Goal: Information Seeking & Learning: Learn about a topic

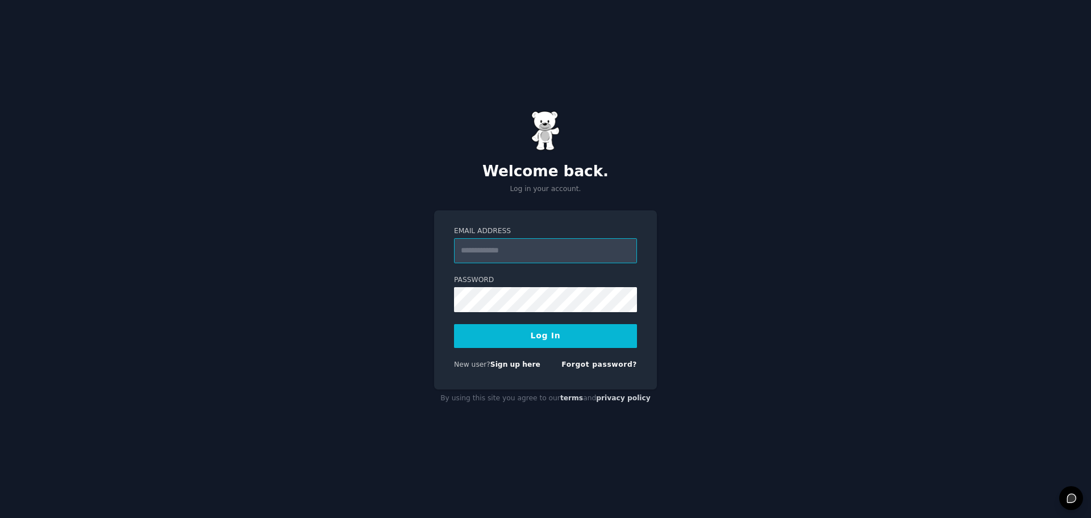
click at [515, 251] on input "Email Address" at bounding box center [545, 250] width 183 height 25
paste input "**********"
type input "**********"
click at [526, 332] on button "Log In" at bounding box center [545, 336] width 183 height 24
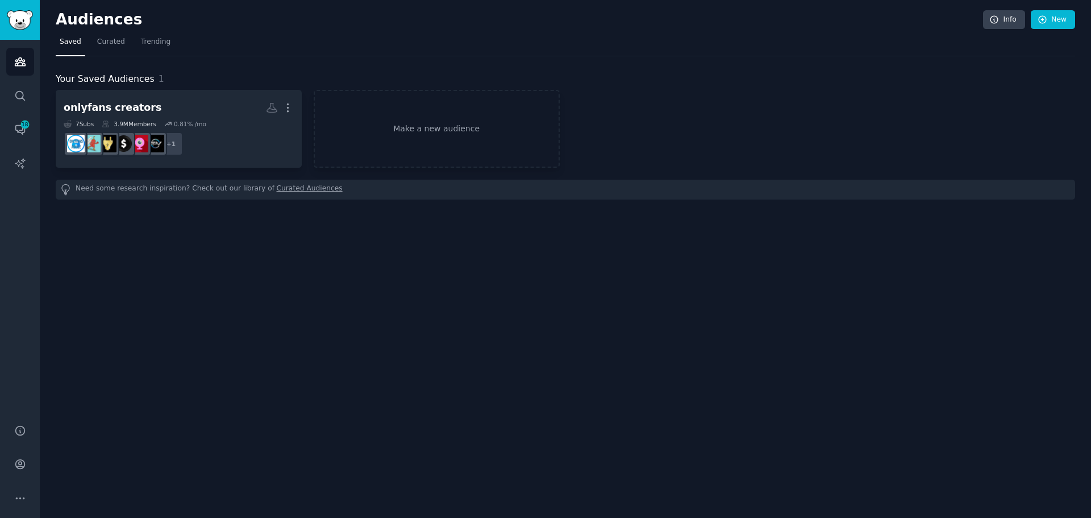
click at [435, 343] on div "Audiences Info New Saved Curated Trending Your Saved Audiences 1 onlyfans creat…" at bounding box center [565, 259] width 1051 height 518
drag, startPoint x: 248, startPoint y: 329, endPoint x: 317, endPoint y: 324, distance: 68.9
click at [258, 327] on div "Audiences Info New Saved Curated Trending Your Saved Audiences 1 onlyfans creat…" at bounding box center [565, 259] width 1051 height 518
click at [449, 327] on div "Audiences Info New Saved Curated Trending Your Saved Audiences 1 onlyfans creat…" at bounding box center [565, 259] width 1051 height 518
click at [126, 358] on div "Audiences Info New Saved Curated Trending Your Saved Audiences 1 onlyfans creat…" at bounding box center [565, 259] width 1051 height 518
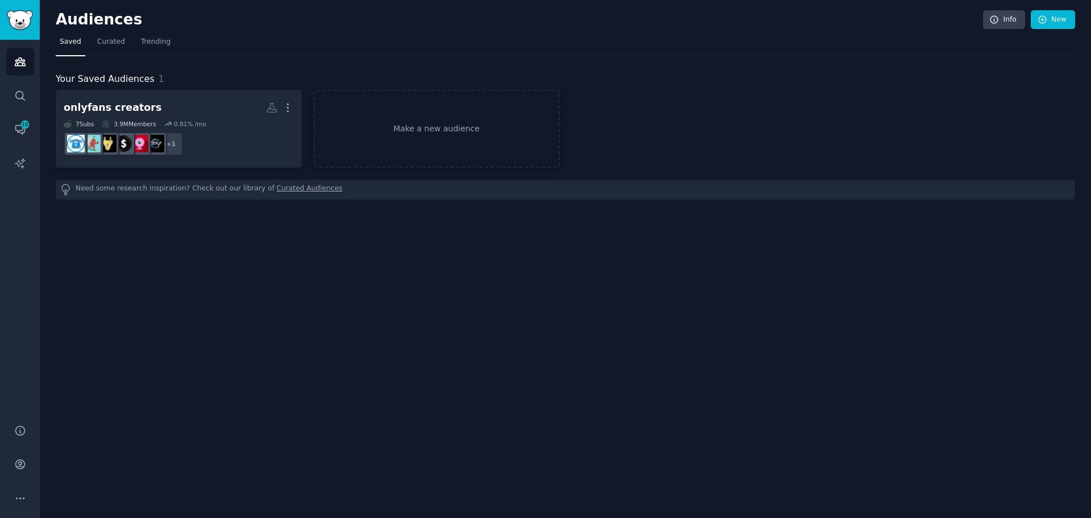
click at [321, 417] on div "Audiences Info New Saved Curated Trending Your Saved Audiences 1 onlyfans creat…" at bounding box center [565, 259] width 1051 height 518
click at [21, 127] on span "18" at bounding box center [25, 124] width 10 height 8
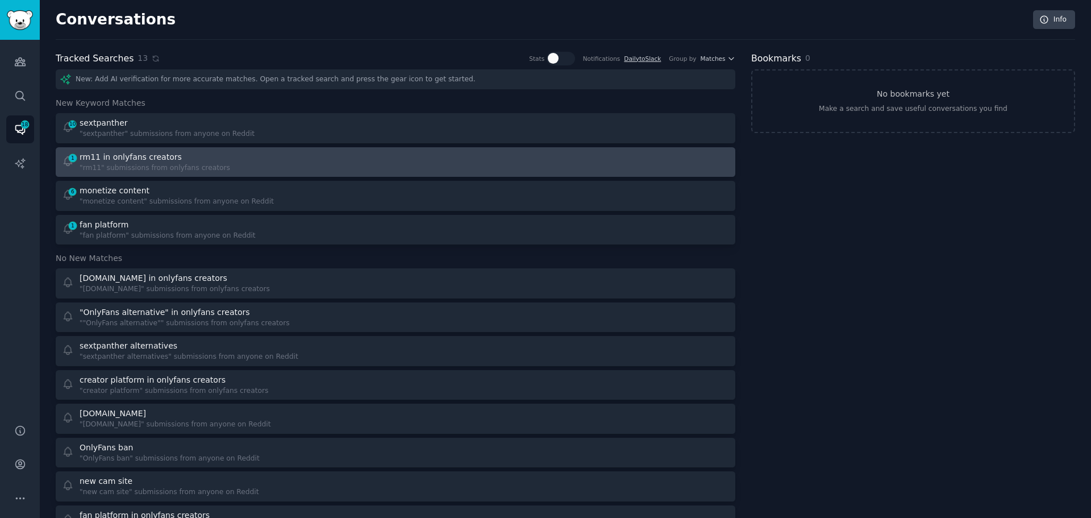
click at [166, 159] on div "rm11 in onlyfans creators" at bounding box center [131, 157] width 102 height 12
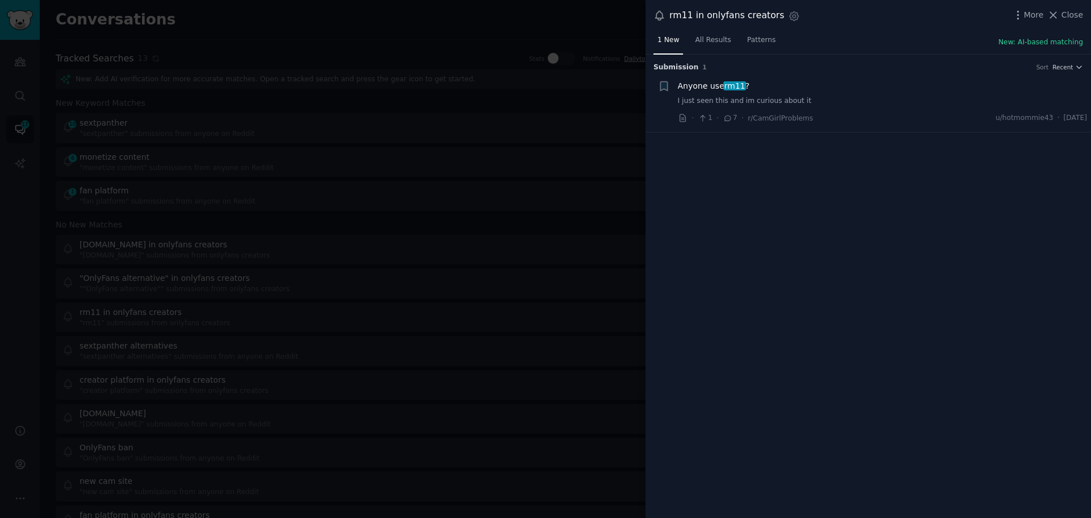
click at [12, 248] on div at bounding box center [545, 259] width 1091 height 518
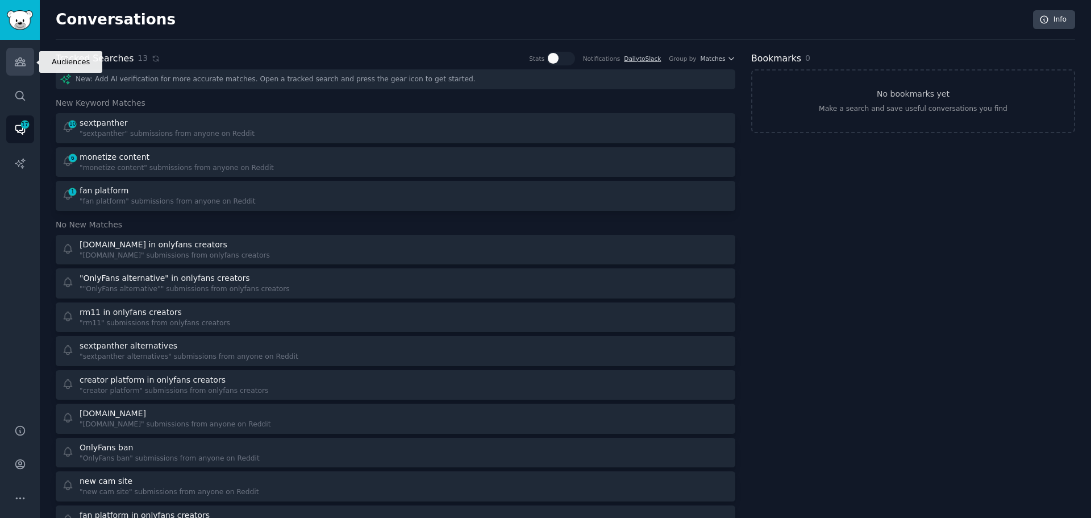
click at [18, 69] on link "Audiences" at bounding box center [20, 62] width 28 height 28
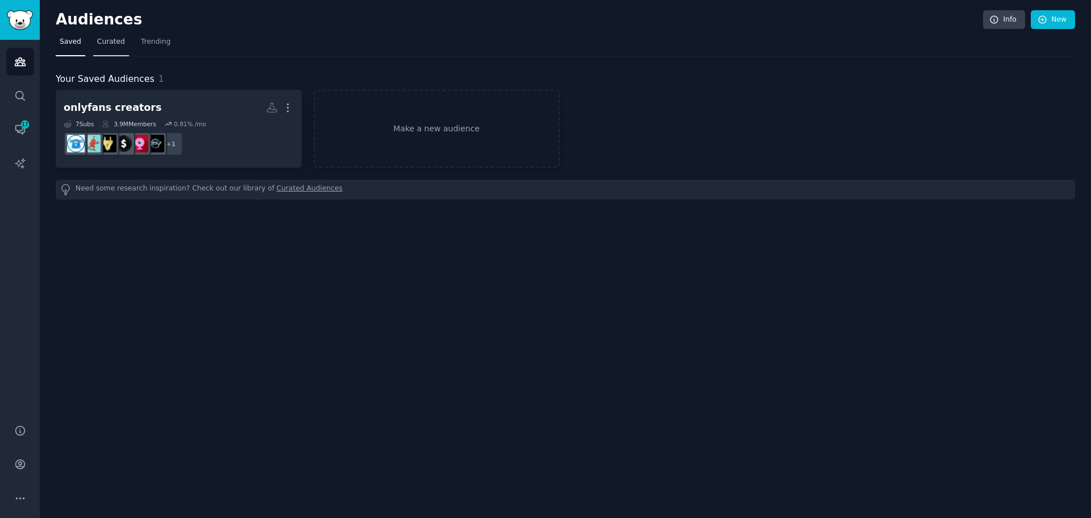
click at [112, 44] on span "Curated" at bounding box center [111, 42] width 28 height 10
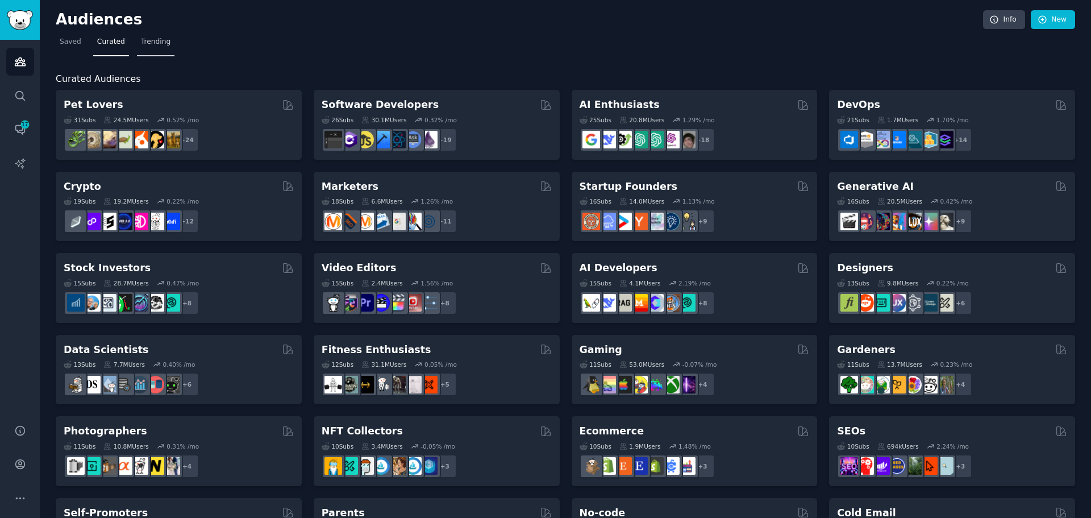
click at [147, 34] on link "Trending" at bounding box center [155, 44] width 37 height 23
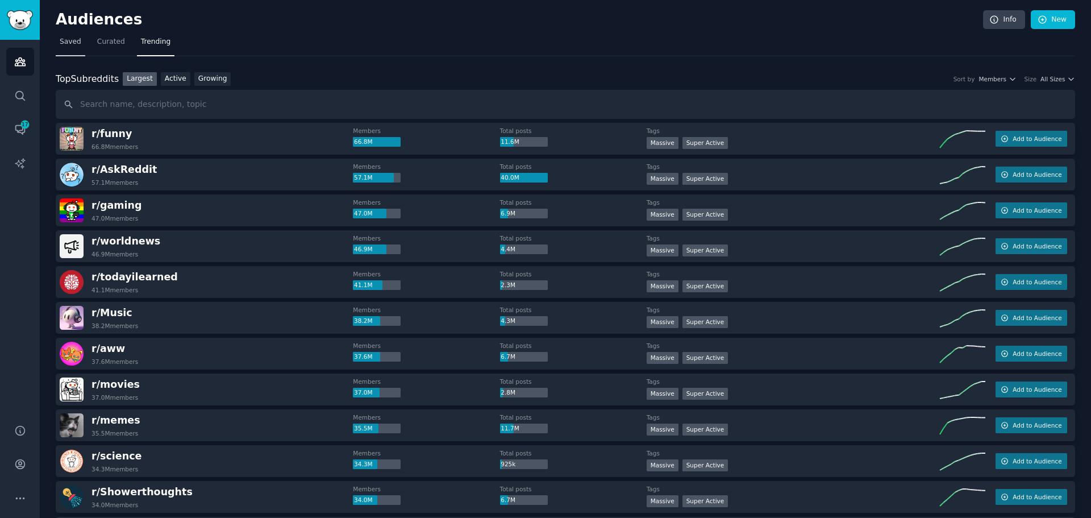
click at [65, 43] on span "Saved" at bounding box center [71, 42] width 22 height 10
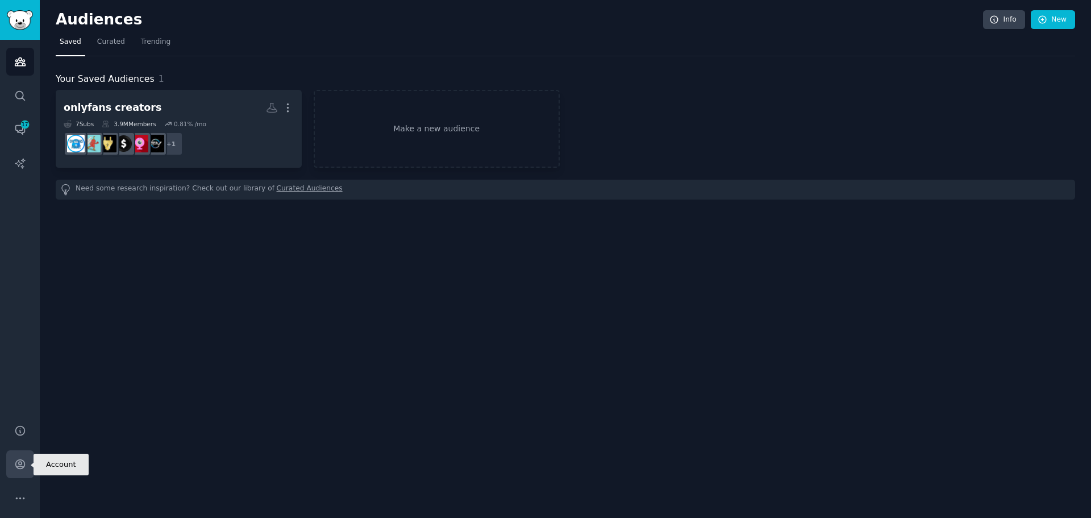
click at [22, 464] on icon "Sidebar" at bounding box center [20, 464] width 12 height 12
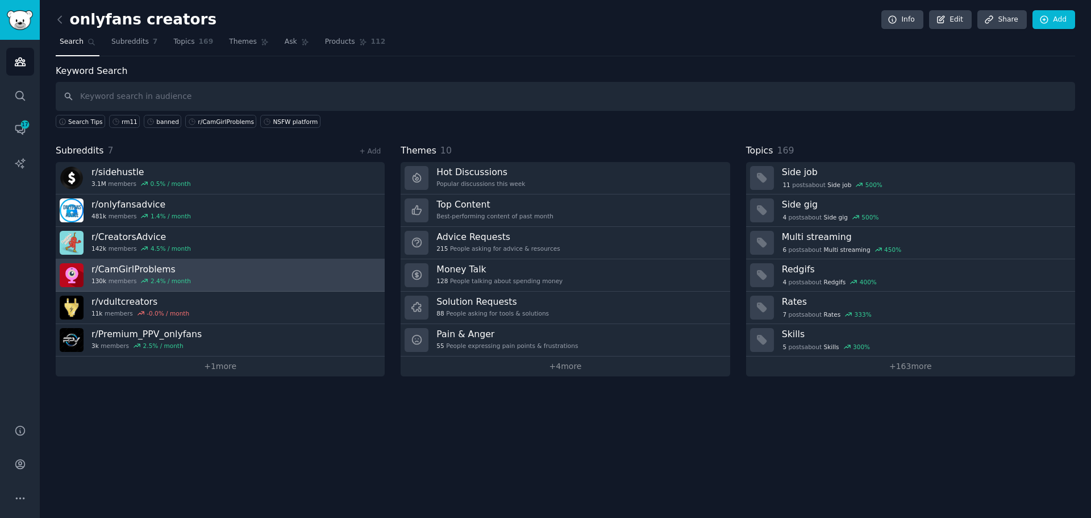
click at [177, 270] on h3 "r/ CamGirlProblems" at bounding box center [140, 269] width 99 height 12
